Goal: Navigation & Orientation: Find specific page/section

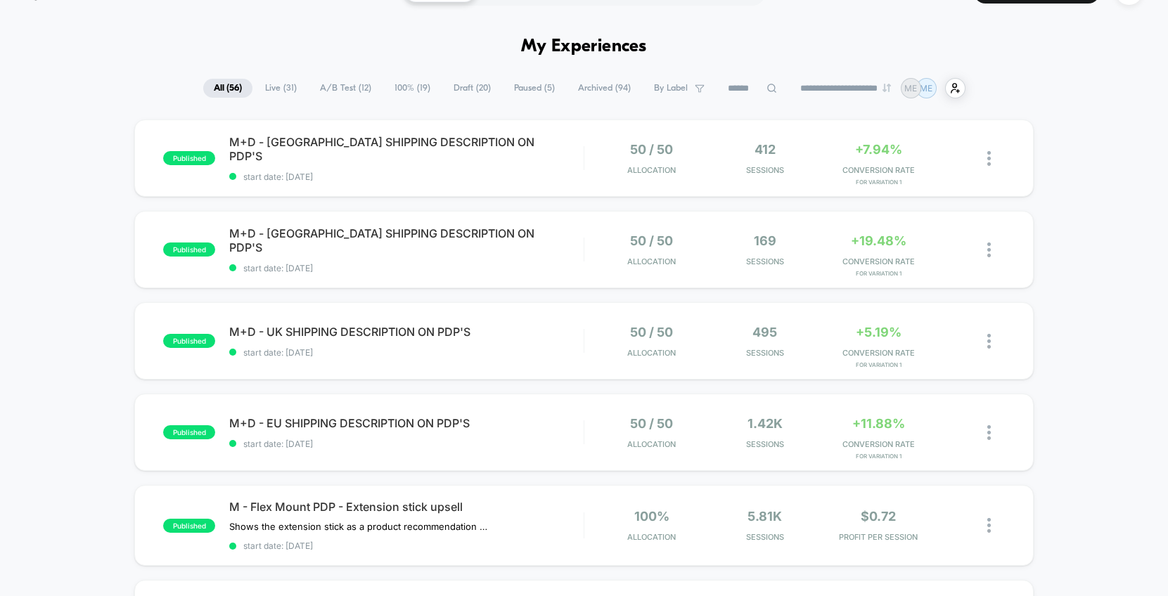
scroll to position [122, 0]
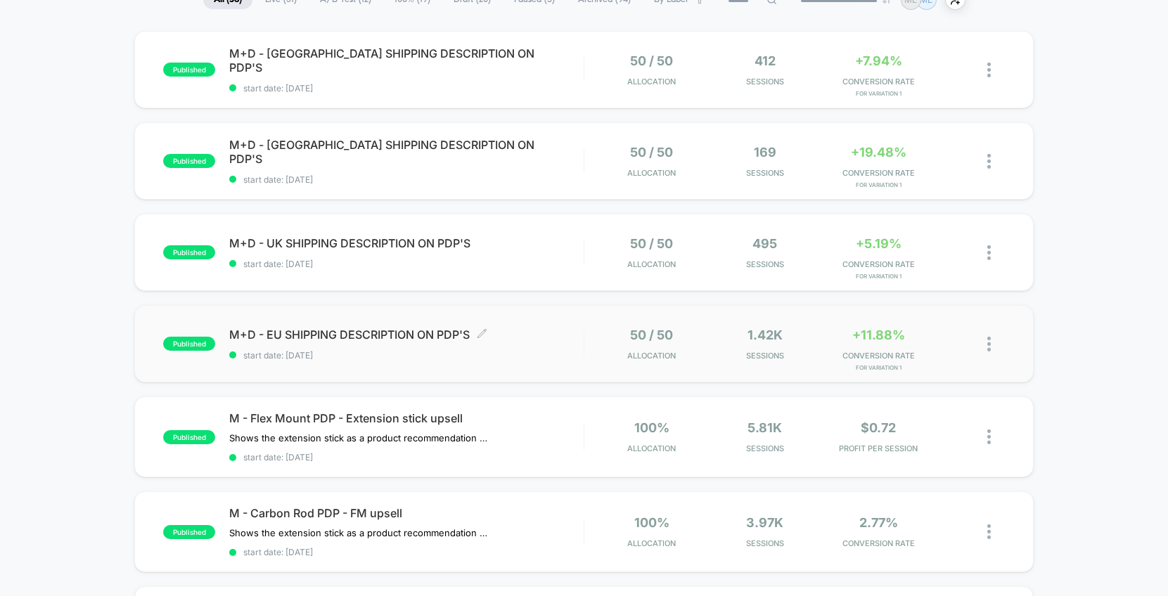
click at [567, 344] on div "M+D - EU SHIPPING DESCRIPTION ON PDP'S Click to edit experience details Click t…" at bounding box center [406, 344] width 354 height 33
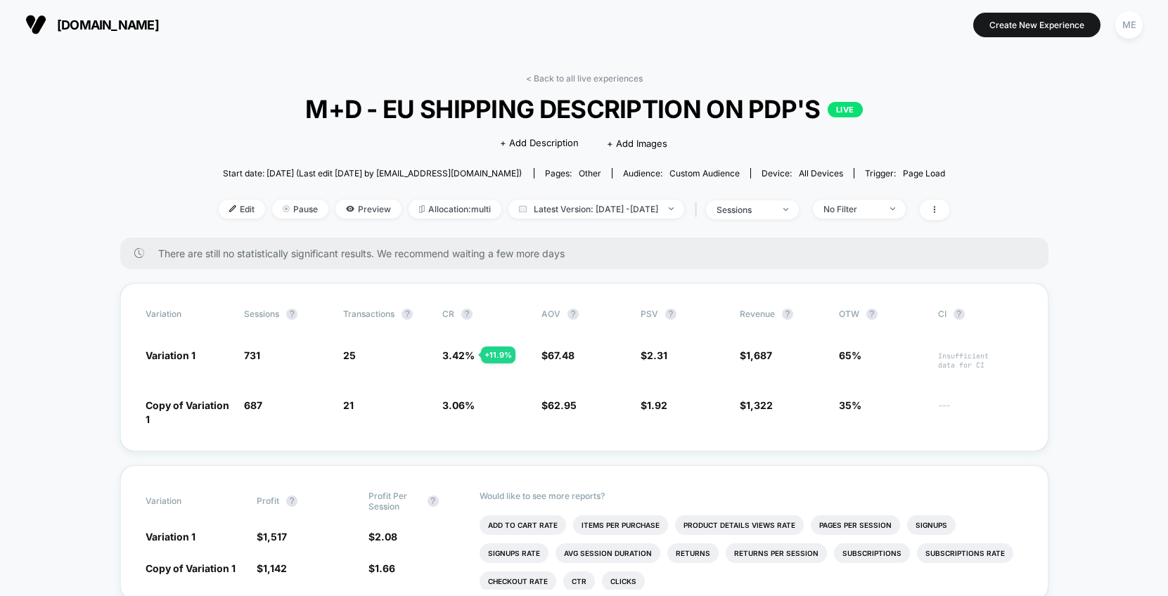
scroll to position [18, 0]
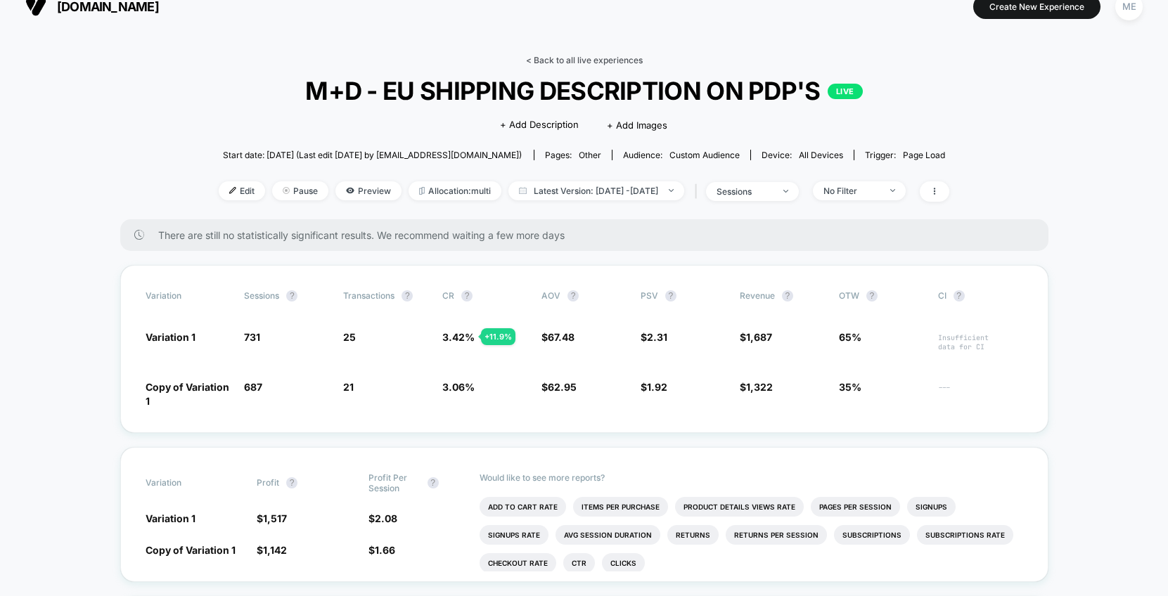
click at [605, 59] on link "< Back to all live experiences" at bounding box center [584, 60] width 117 height 11
